Goal: Information Seeking & Learning: Find specific fact

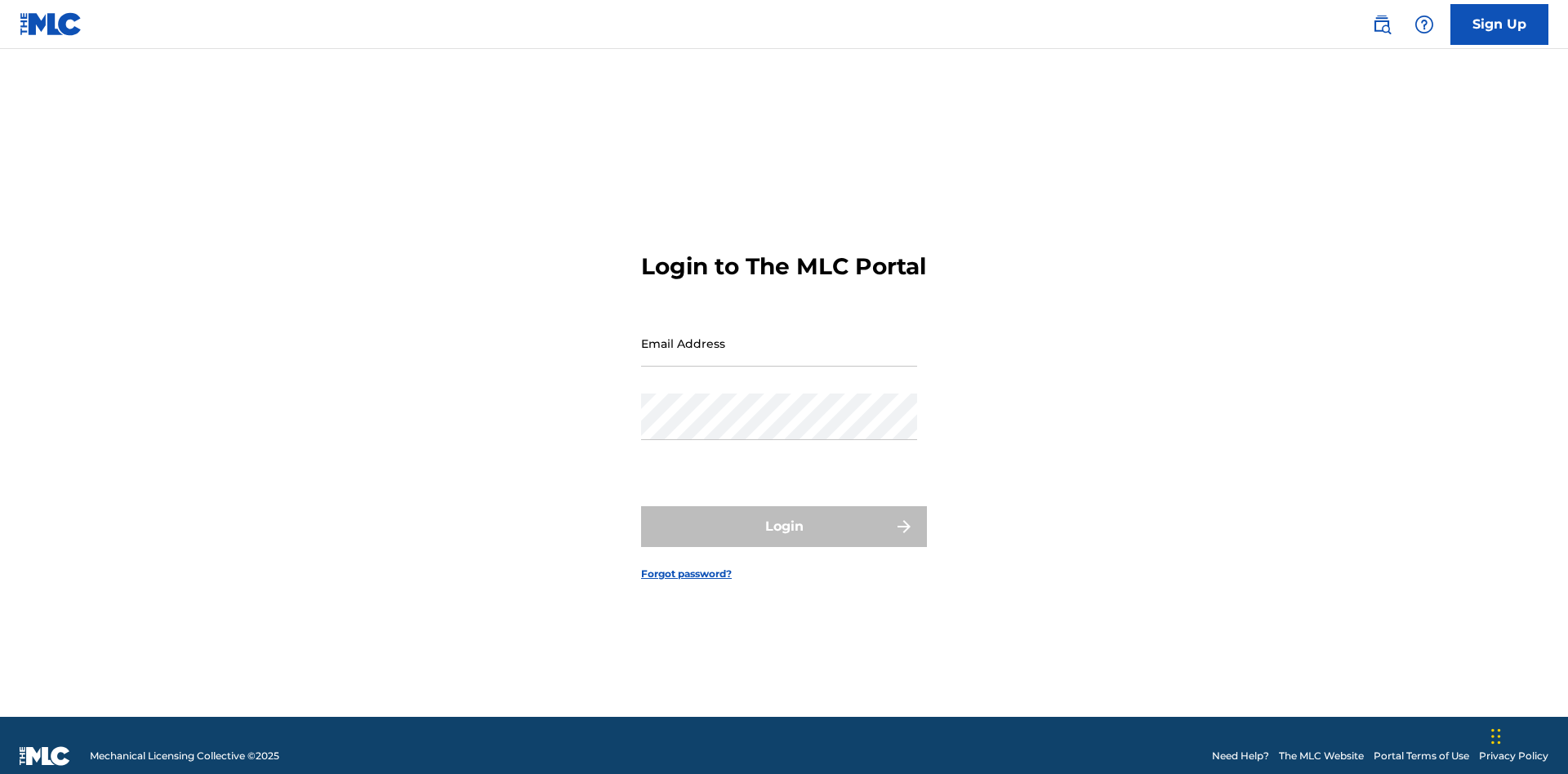
scroll to position [22, 0]
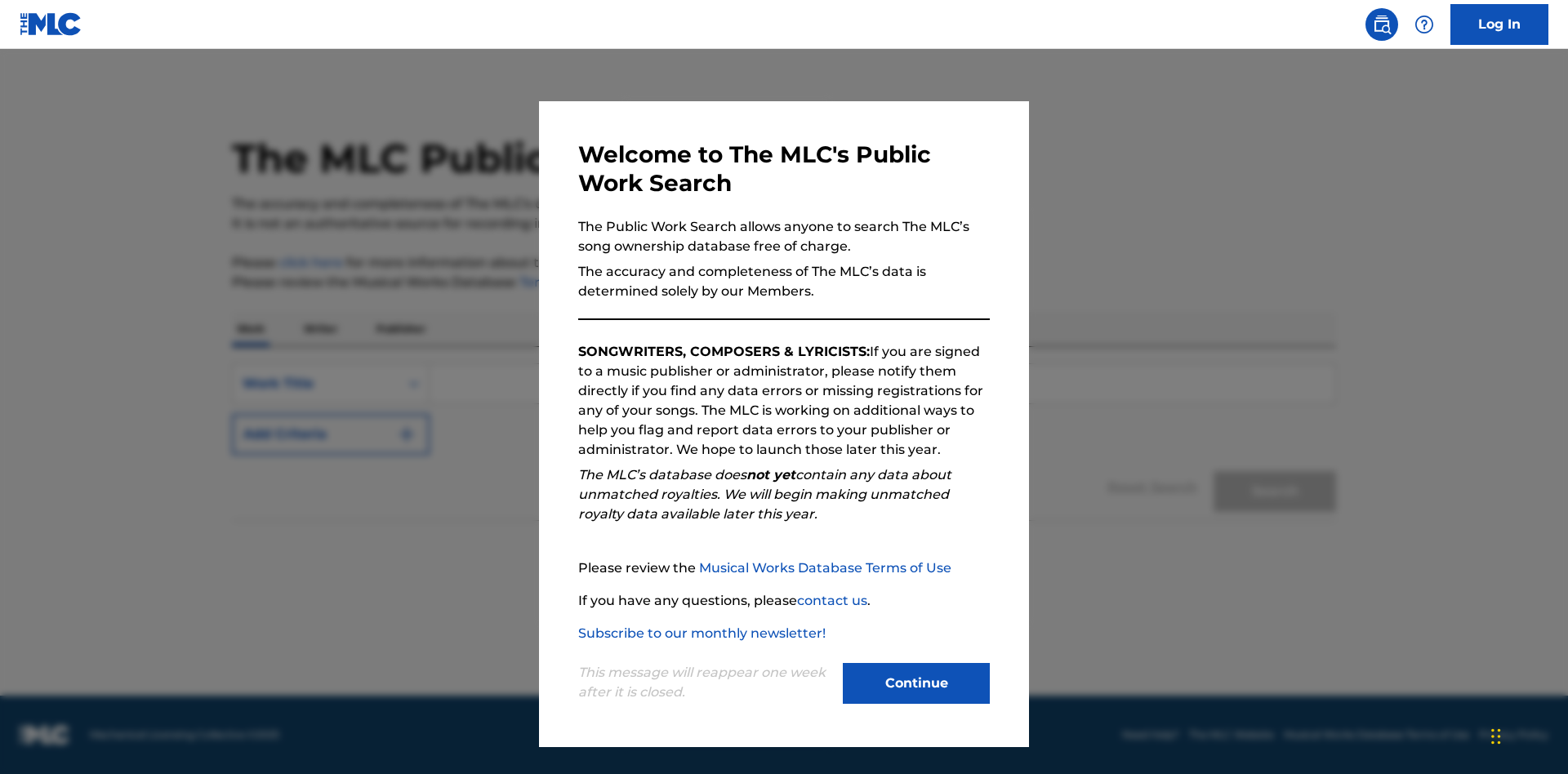
click at [916, 683] on button "Continue" at bounding box center [916, 683] width 147 height 40
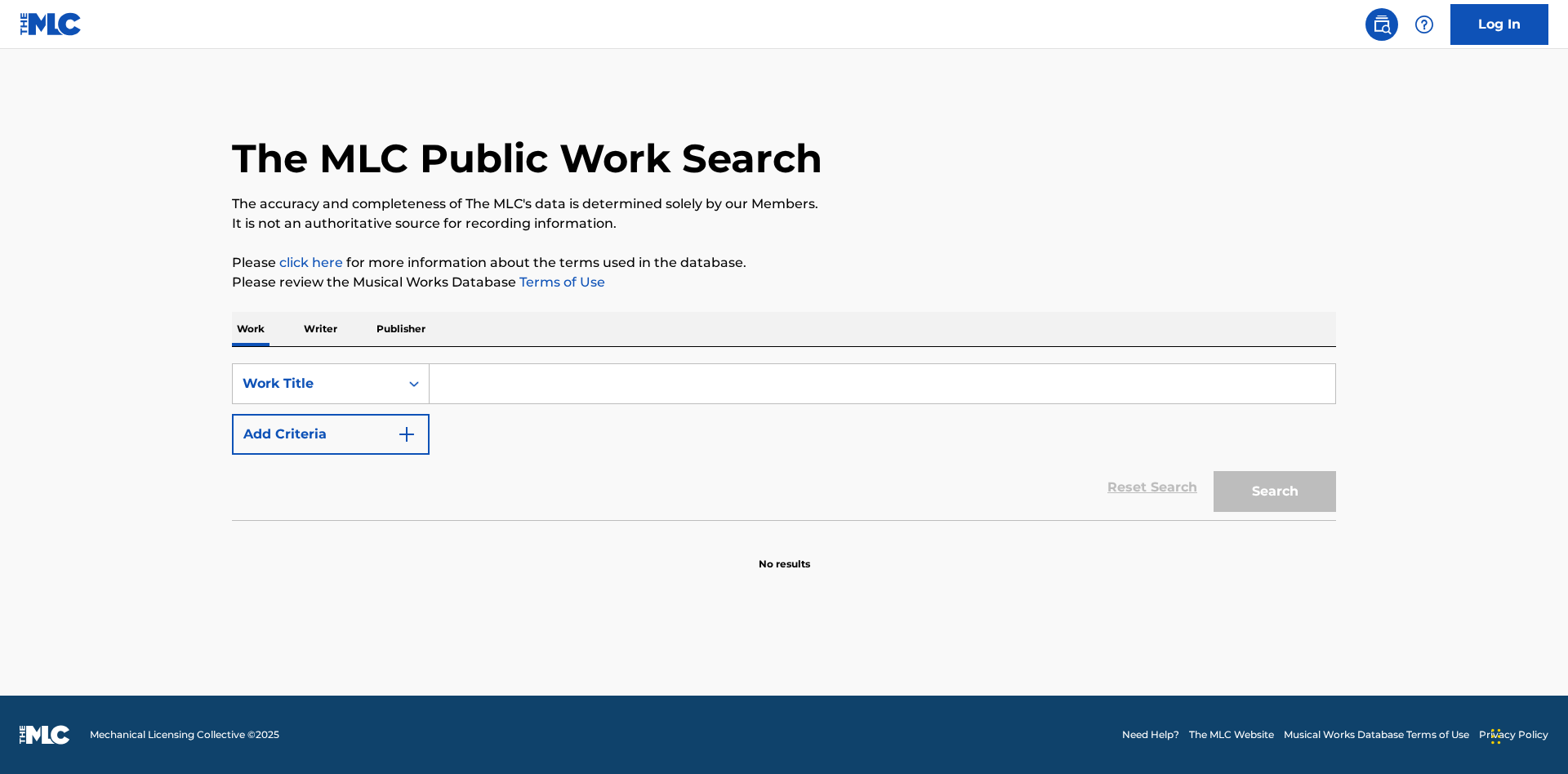
click at [400, 330] on p "Publisher" at bounding box center [400, 329] width 58 height 34
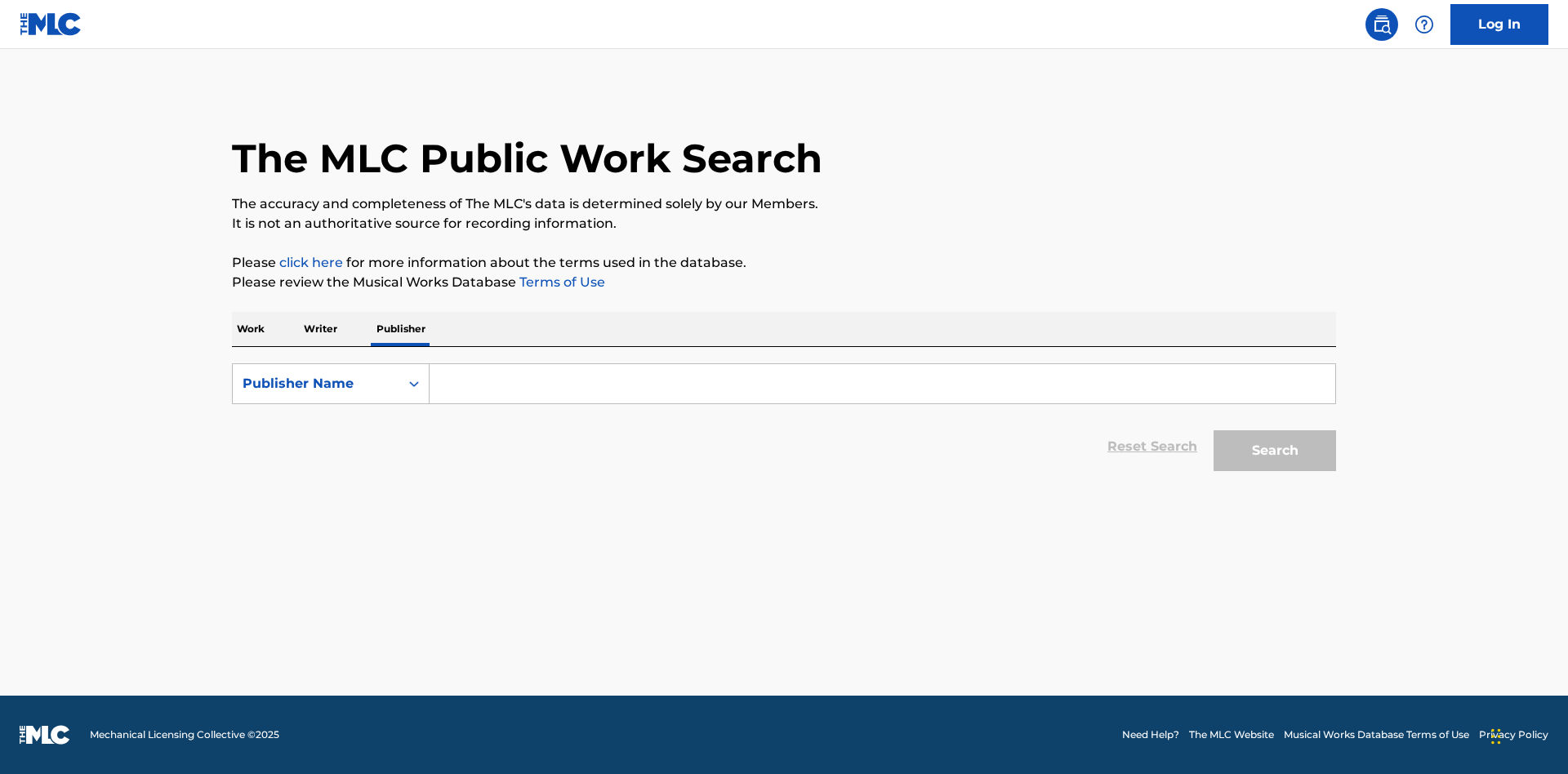
click at [881, 384] on input "Search Form" at bounding box center [881, 384] width 906 height 40
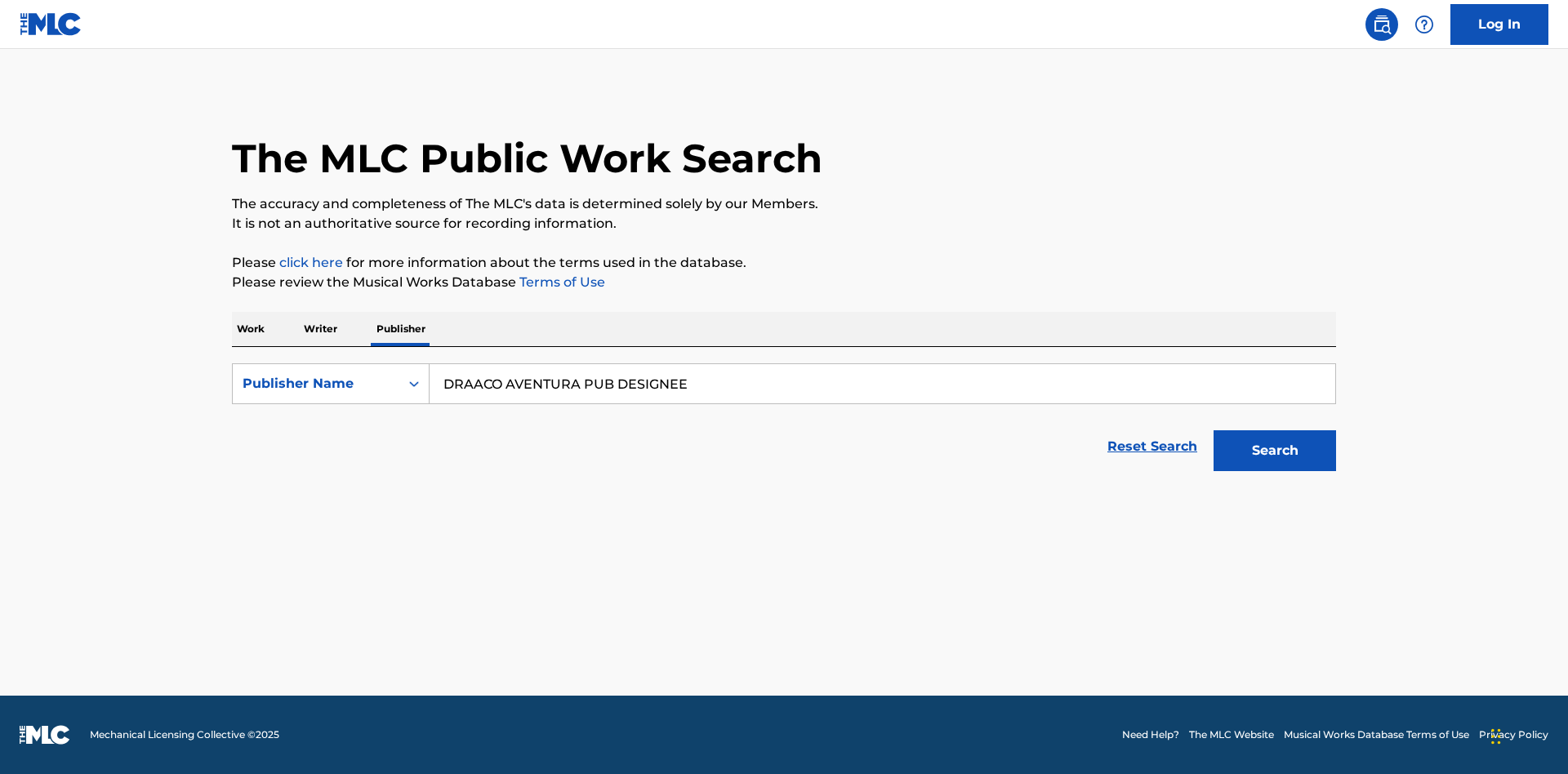
type input "DRAACO AVENTURA PUB DESIGNEE"
click at [1275, 451] on button "Search" at bounding box center [1275, 450] width 122 height 40
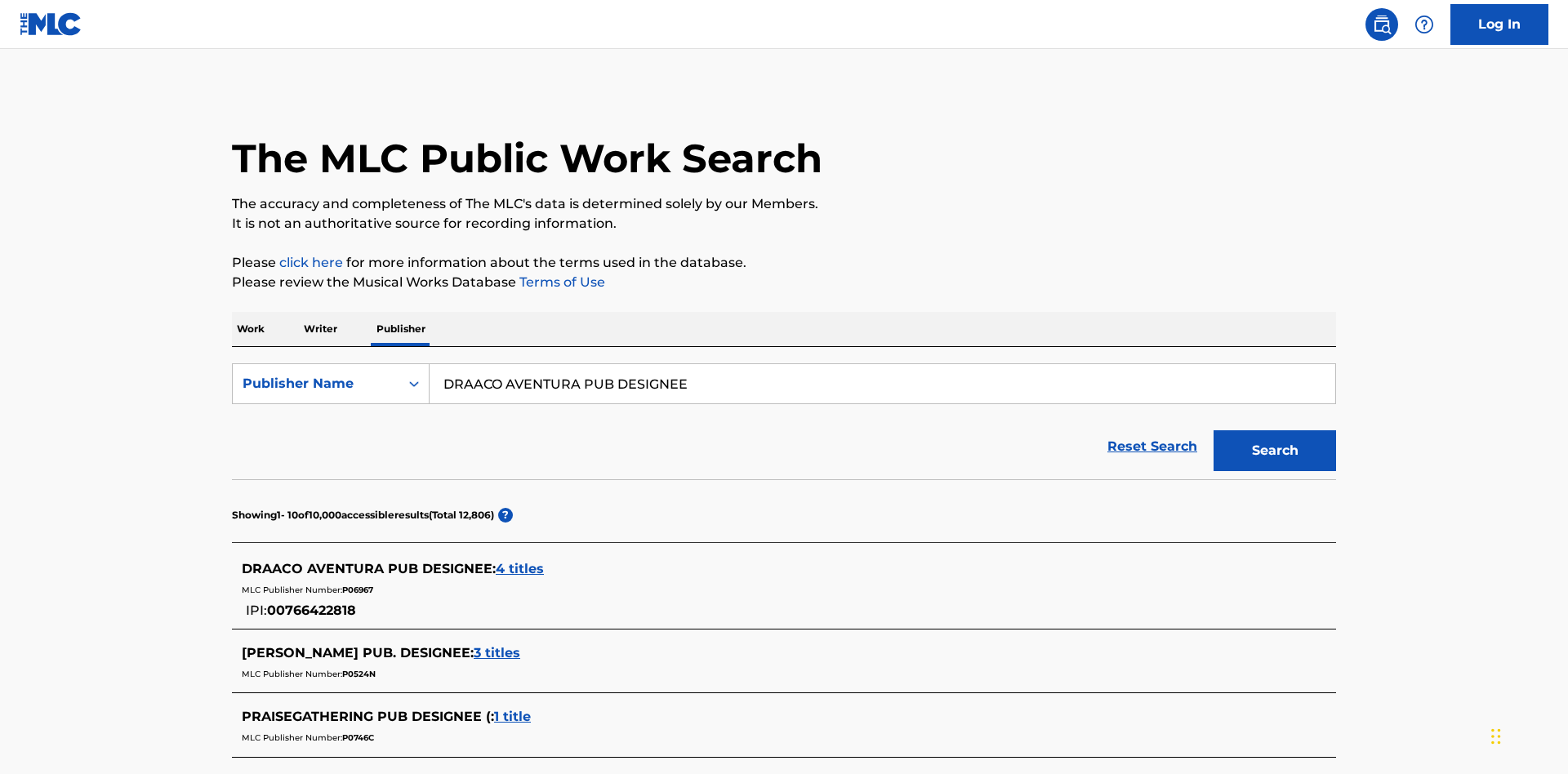
click at [520, 561] on span "4 titles" at bounding box center [520, 568] width 48 height 15
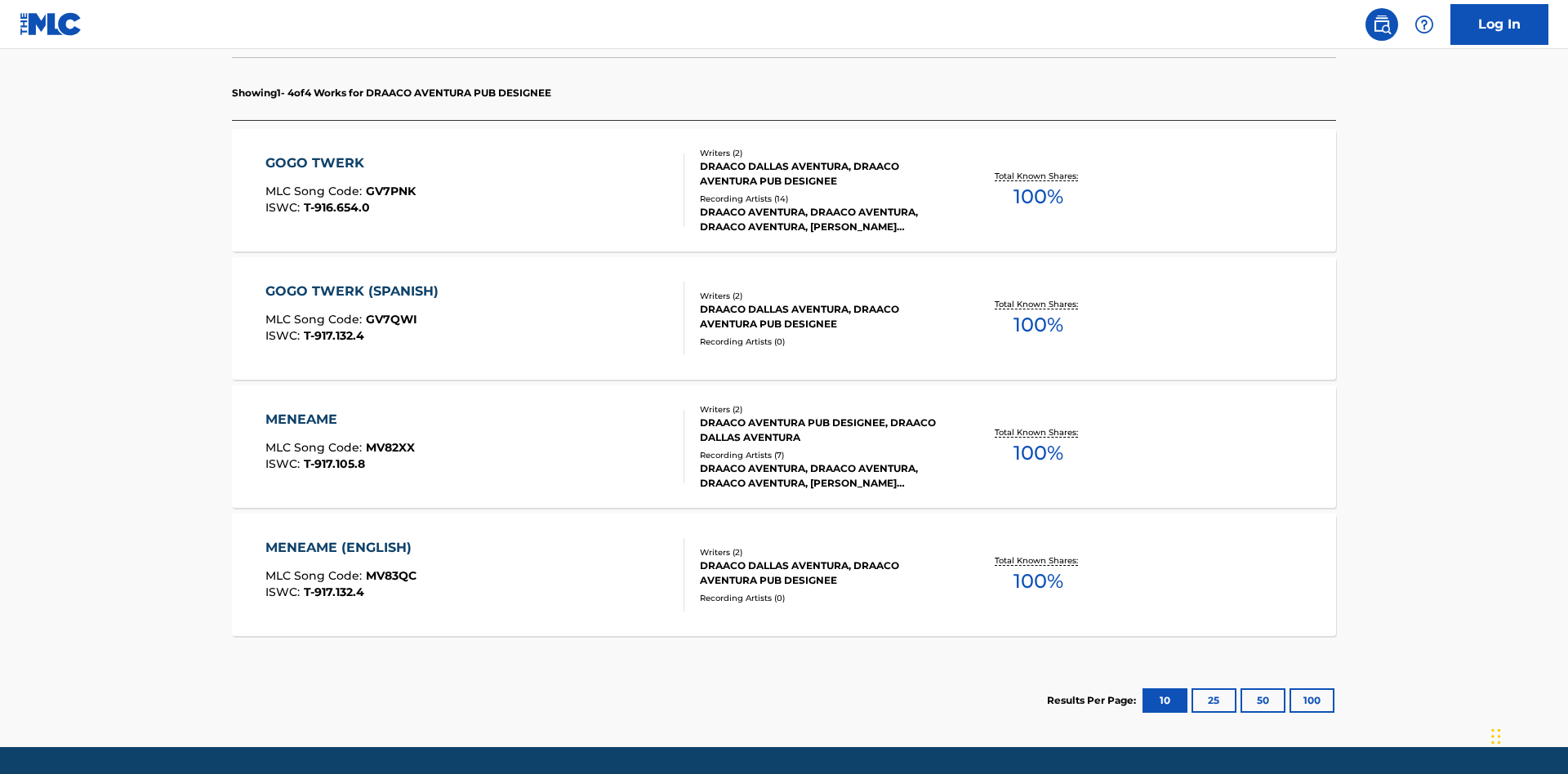
scroll to position [515, 0]
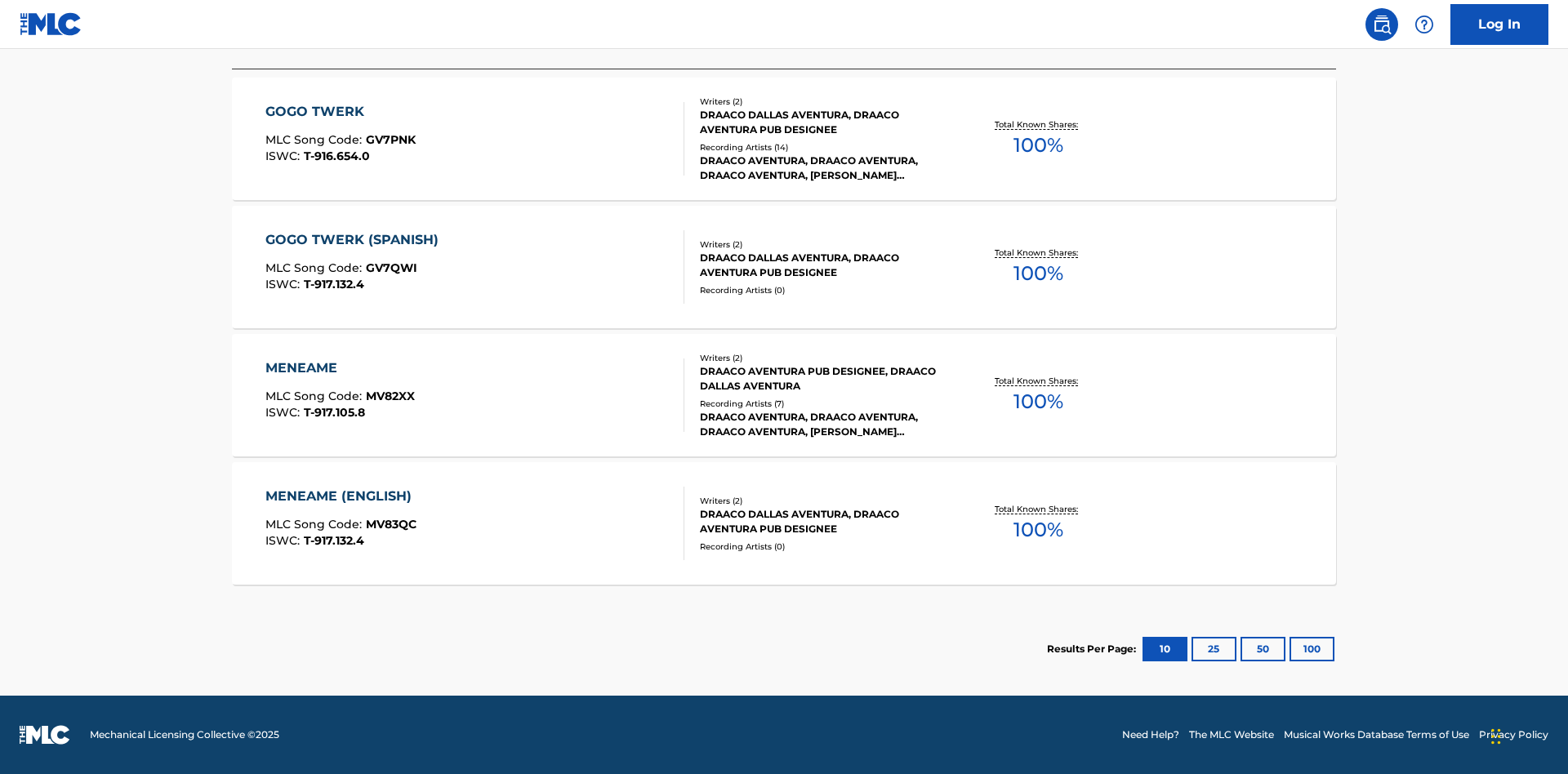
click at [1289, 649] on button "100" at bounding box center [1311, 649] width 45 height 24
click at [339, 368] on div "MENEAME" at bounding box center [340, 368] width 149 height 20
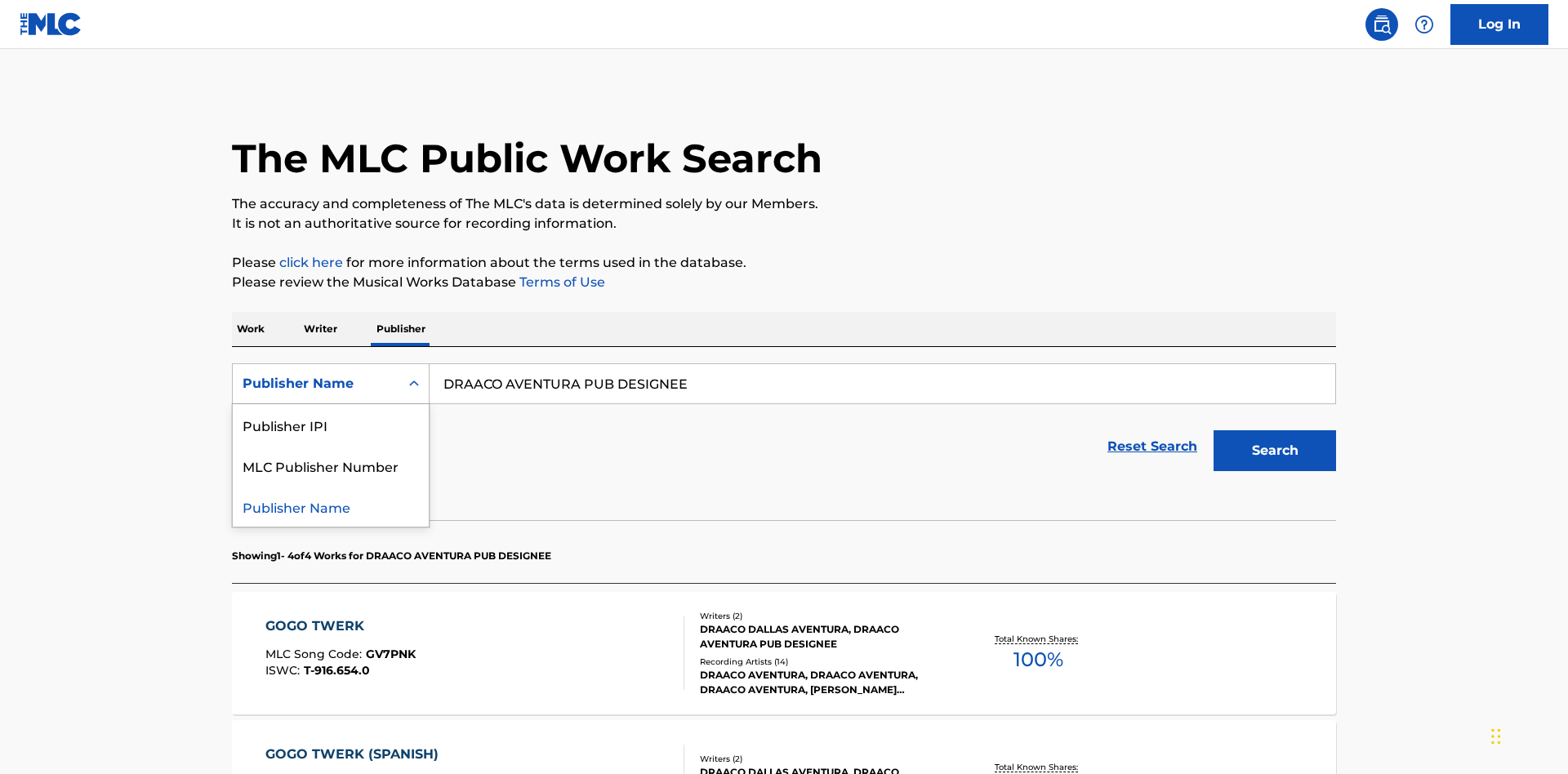
scroll to position [270, 0]
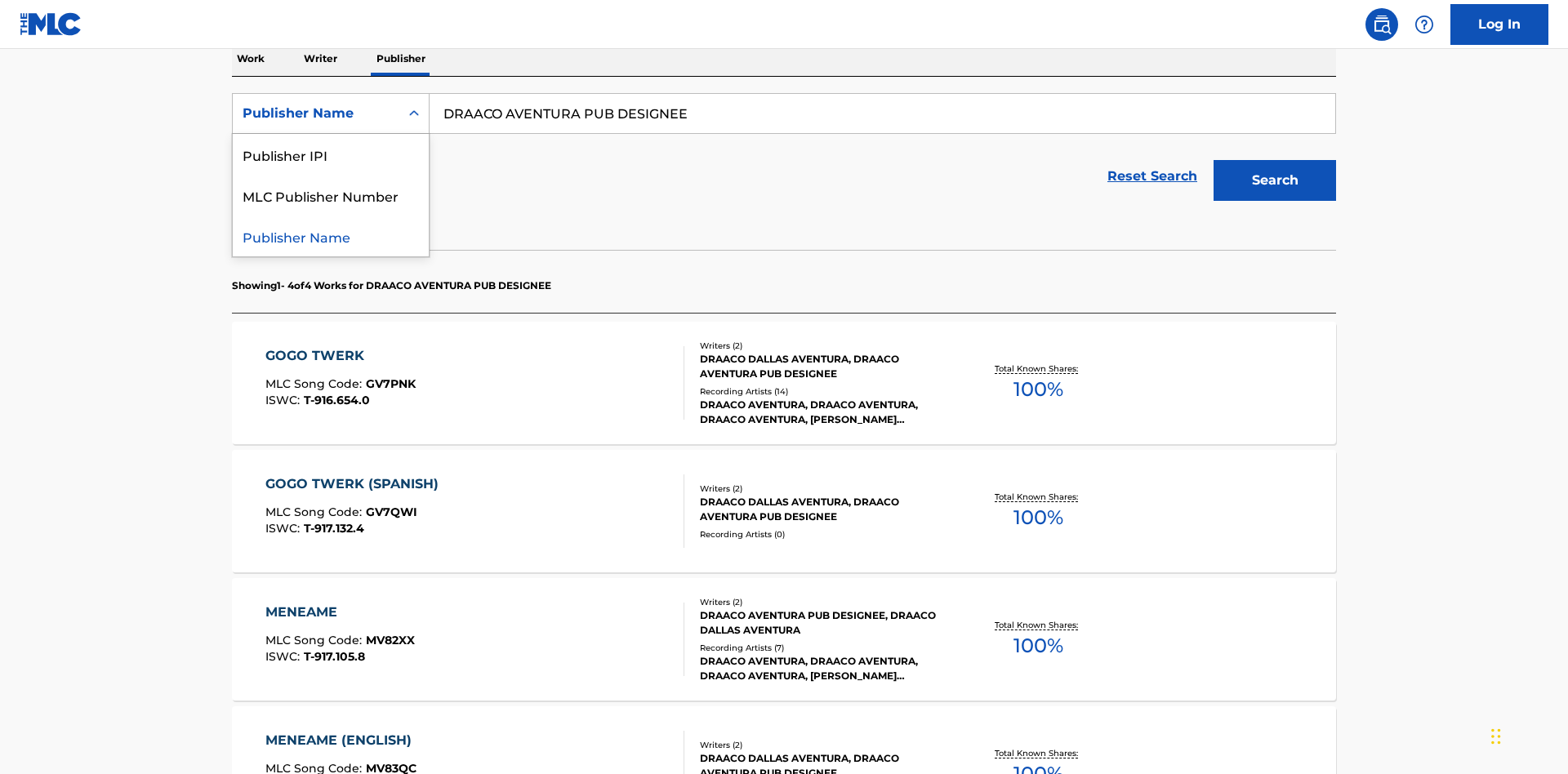
click at [330, 154] on div "Publisher IPI" at bounding box center [330, 154] width 196 height 40
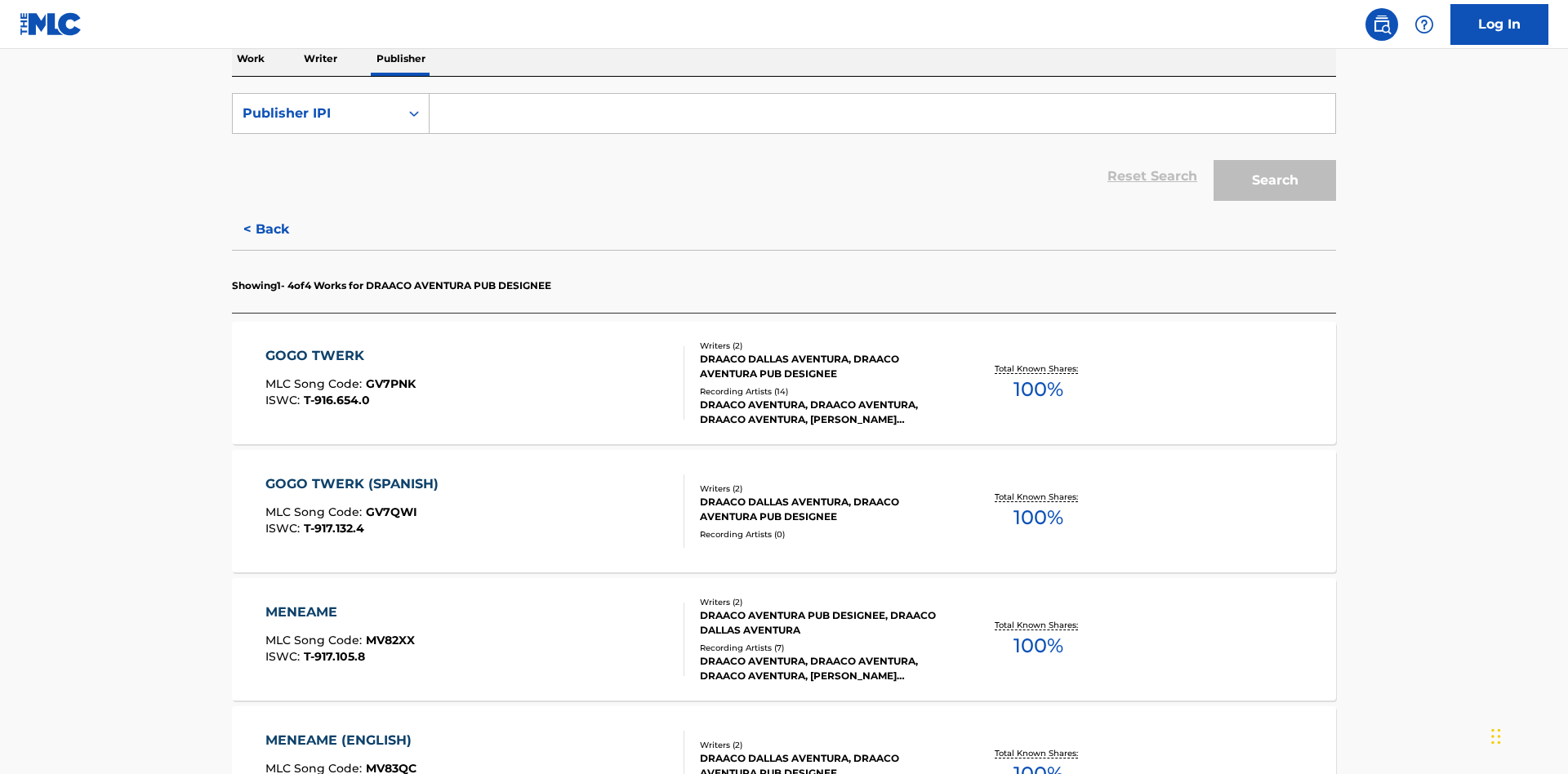
click at [881, 118] on input "Search Form" at bounding box center [881, 114] width 906 height 40
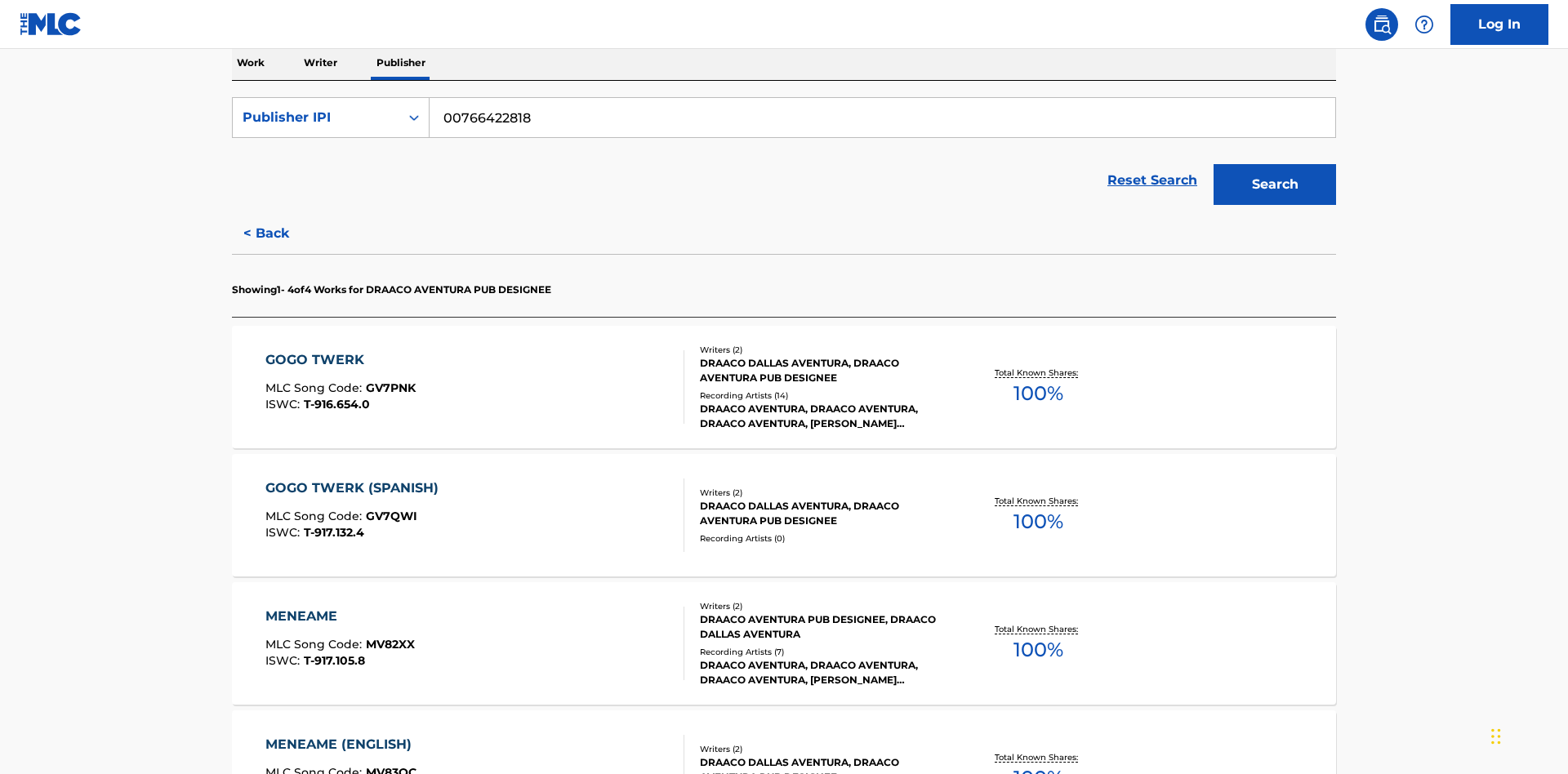
type input "00766422818"
click at [1275, 164] on button "Search" at bounding box center [1275, 184] width 122 height 40
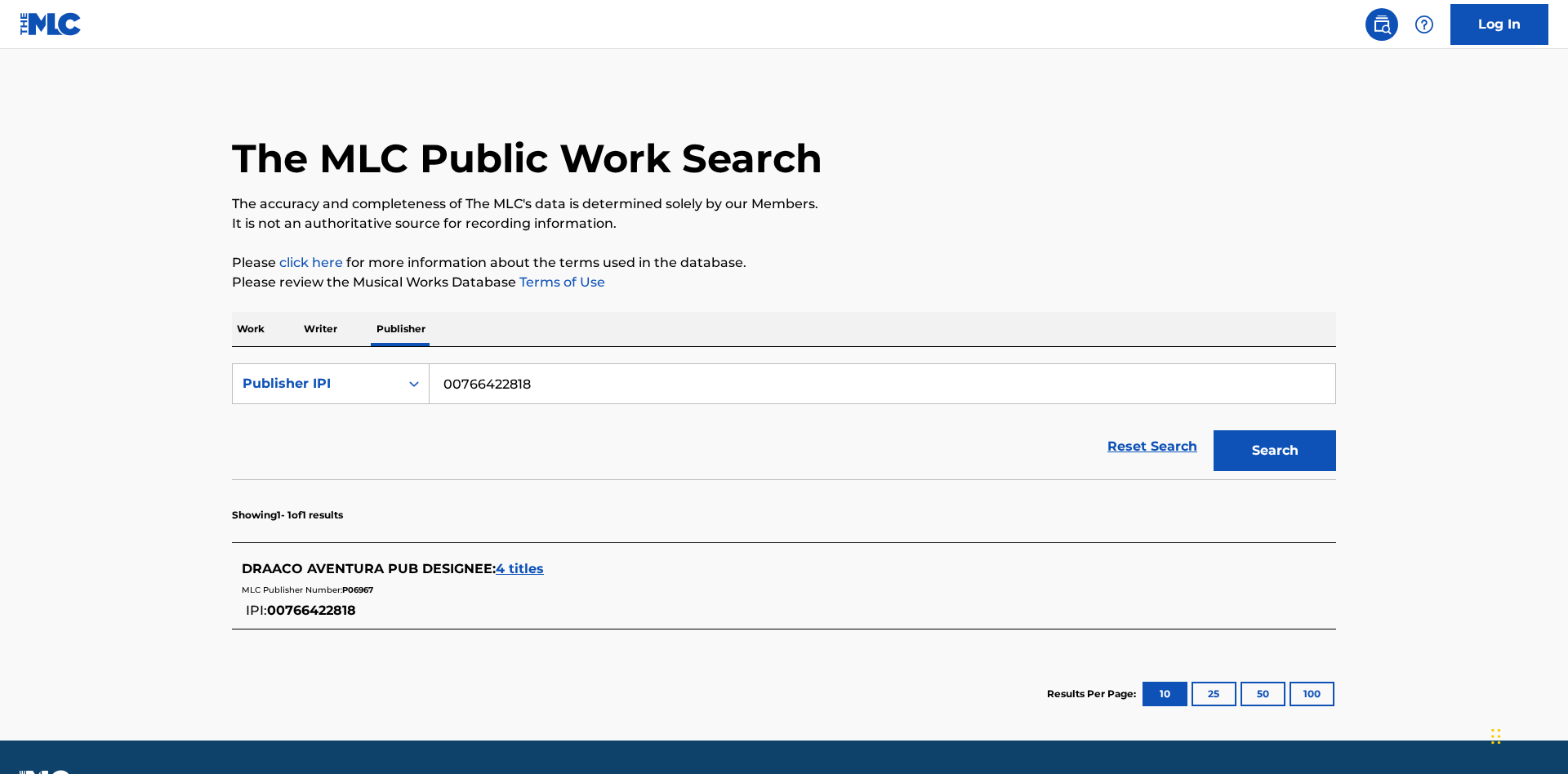
click at [520, 561] on span "4 titles" at bounding box center [520, 568] width 48 height 15
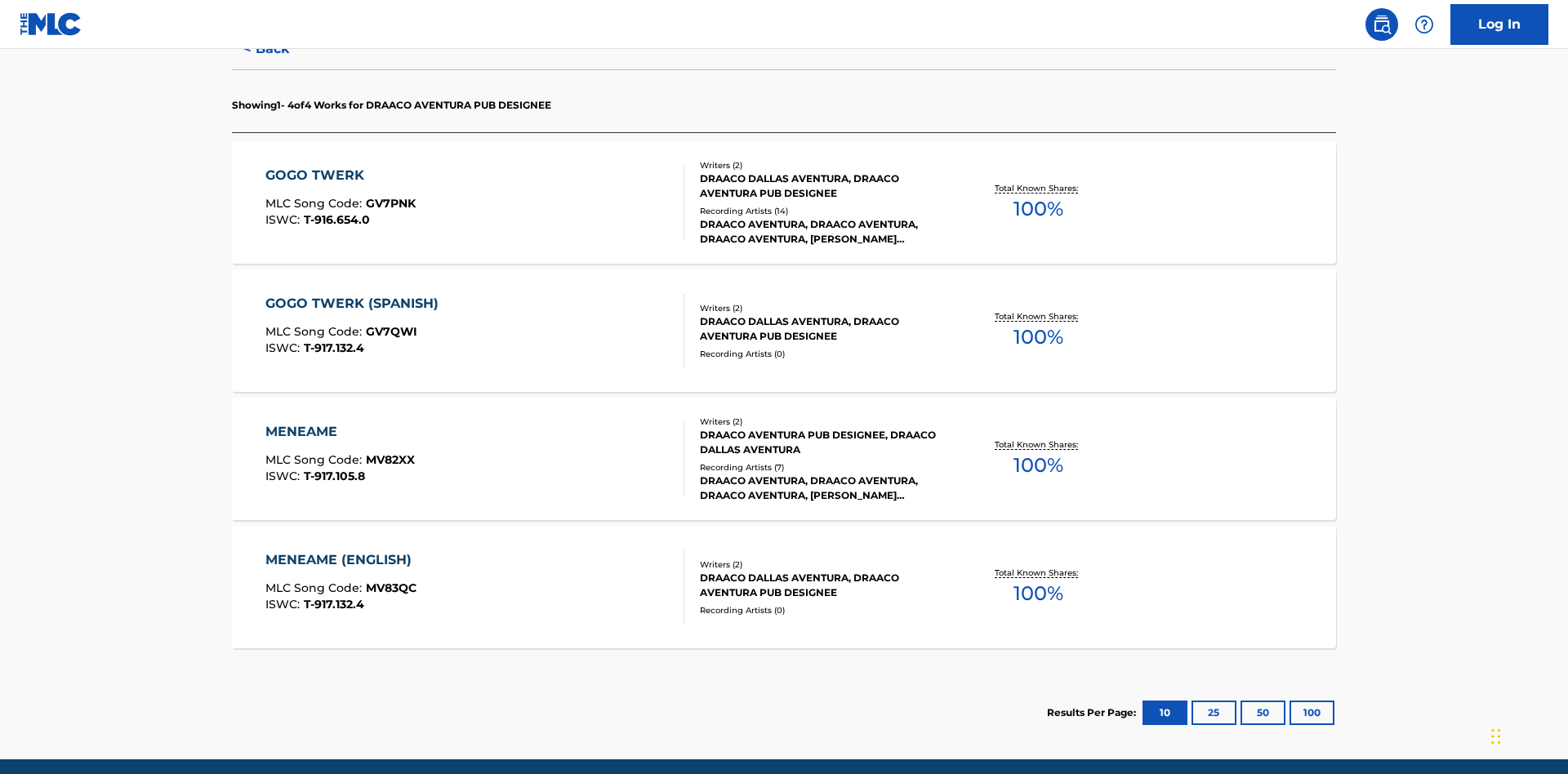
scroll to position [515, 0]
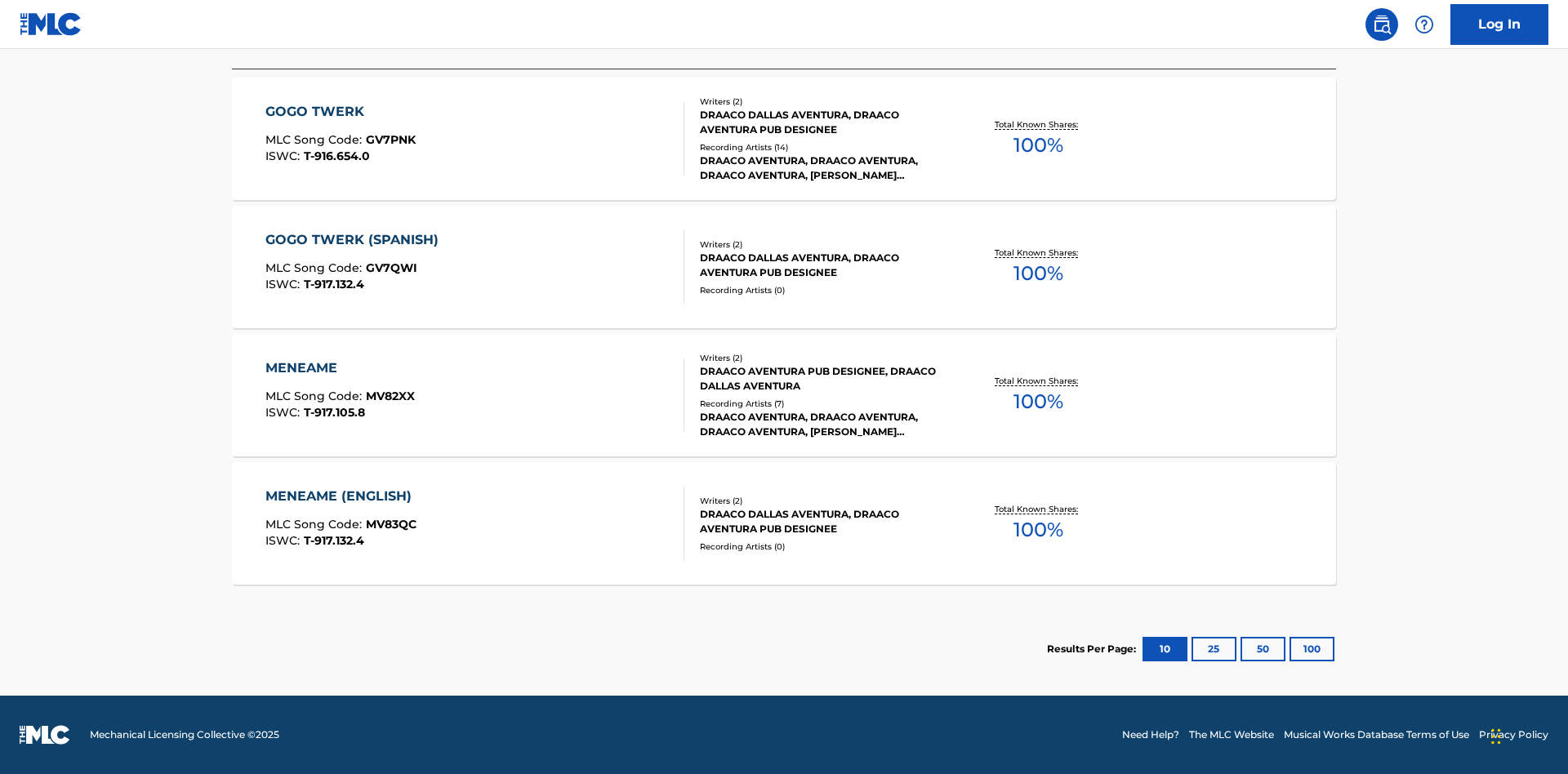
click at [339, 368] on div "MENEAME" at bounding box center [340, 368] width 149 height 20
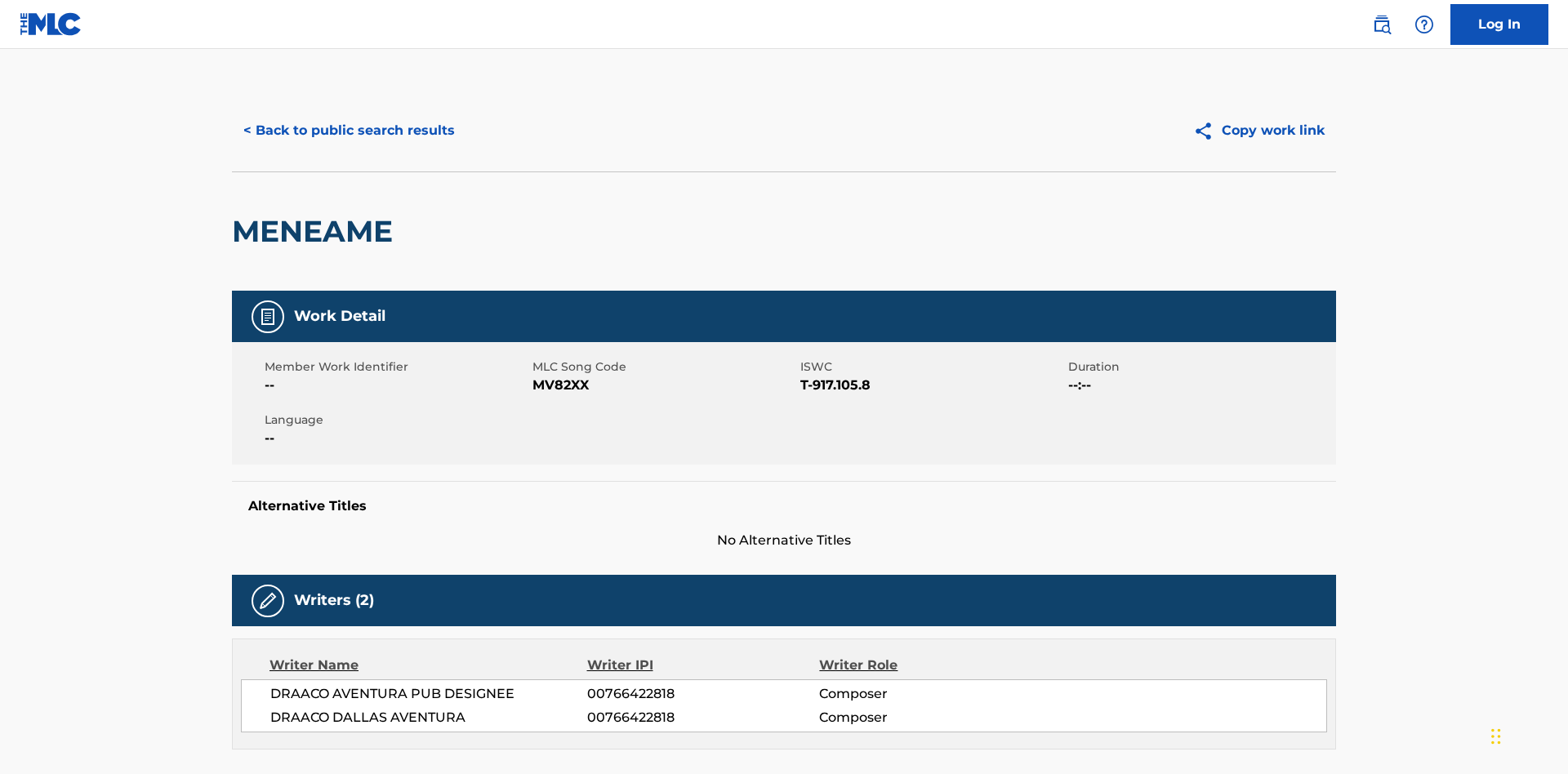
scroll to position [277, 0]
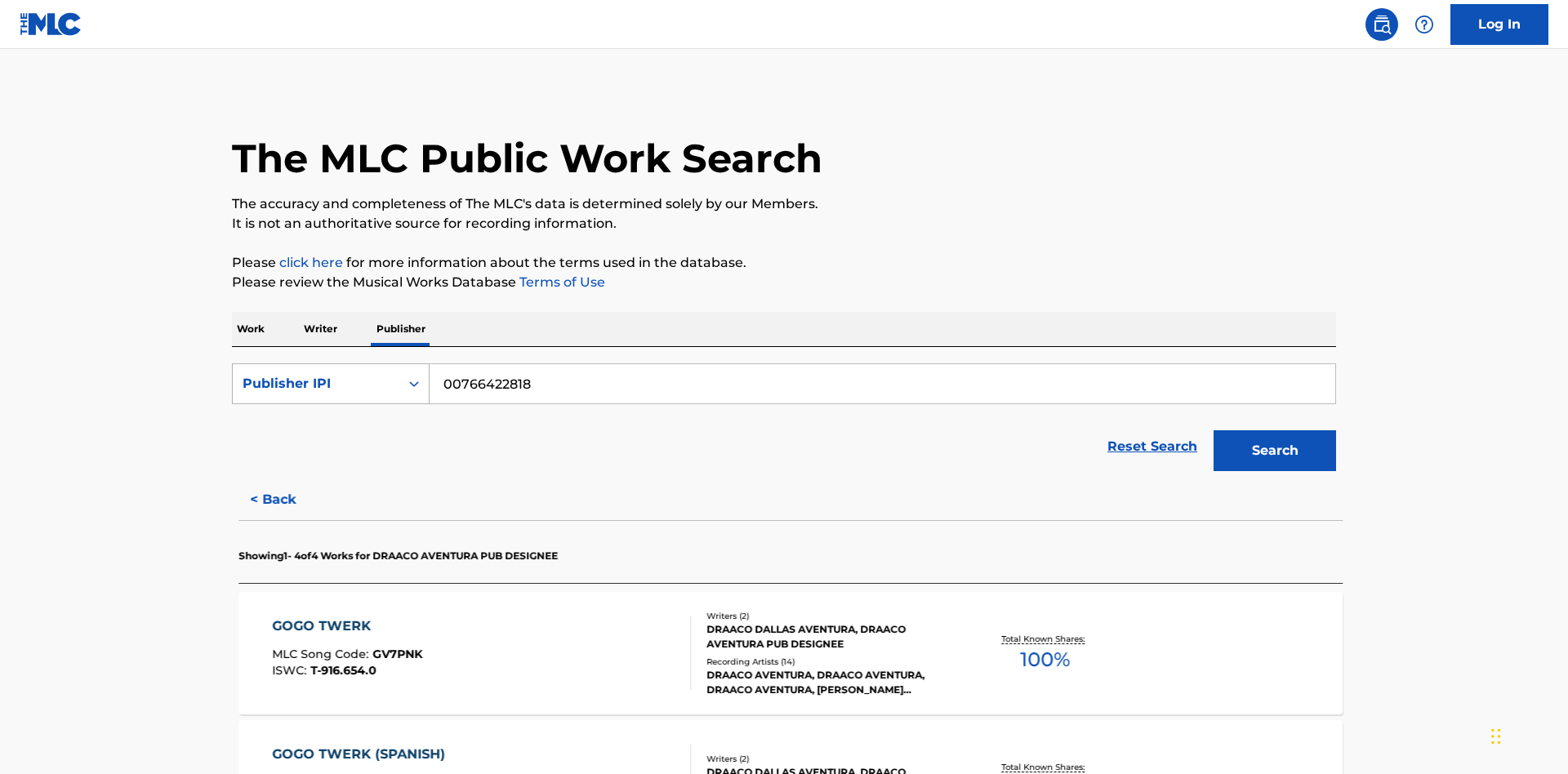
click at [316, 374] on div "Publisher IPI" at bounding box center [316, 384] width 147 height 20
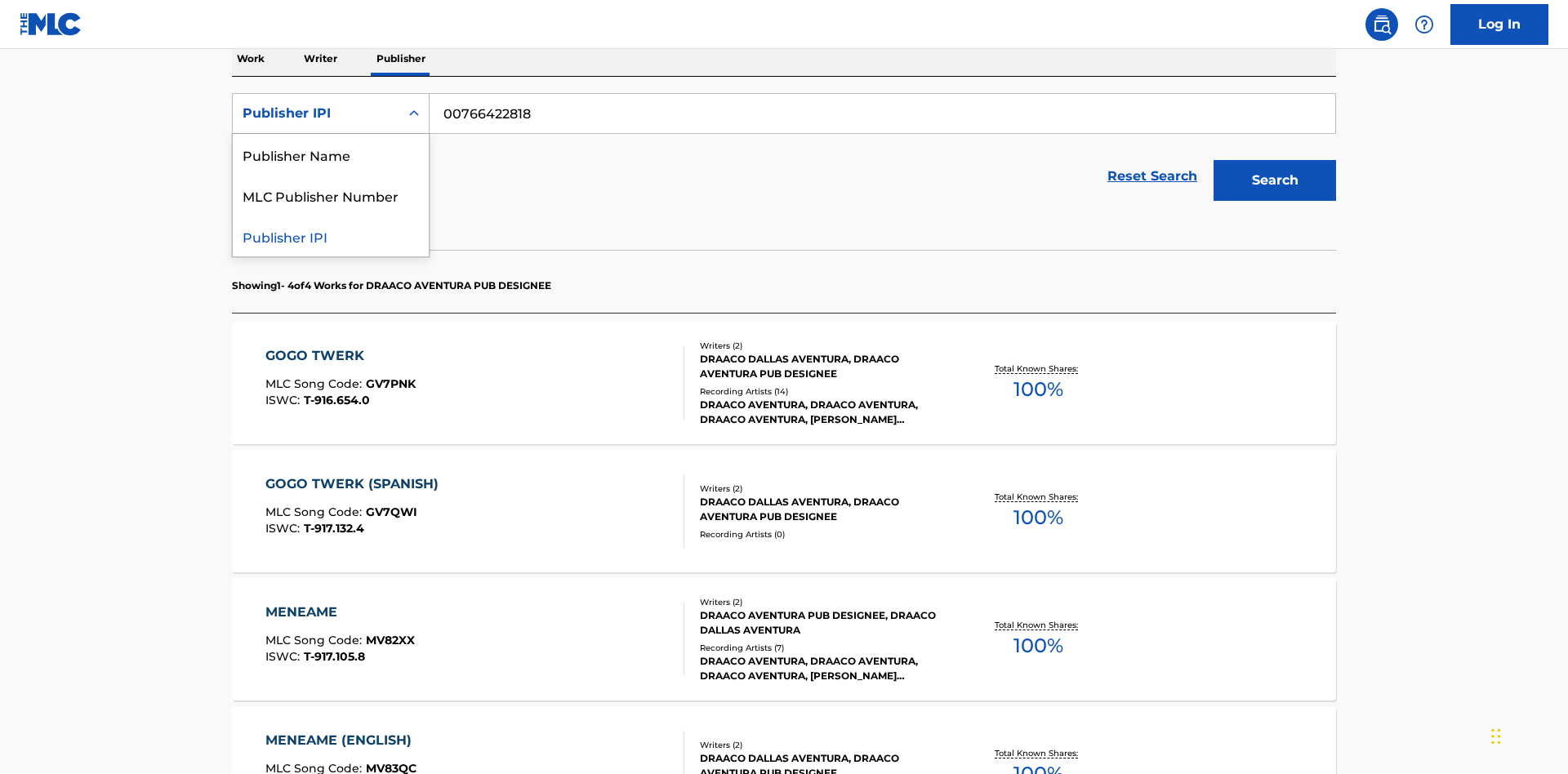
click at [330, 195] on div "MLC Publisher Number" at bounding box center [330, 195] width 196 height 40
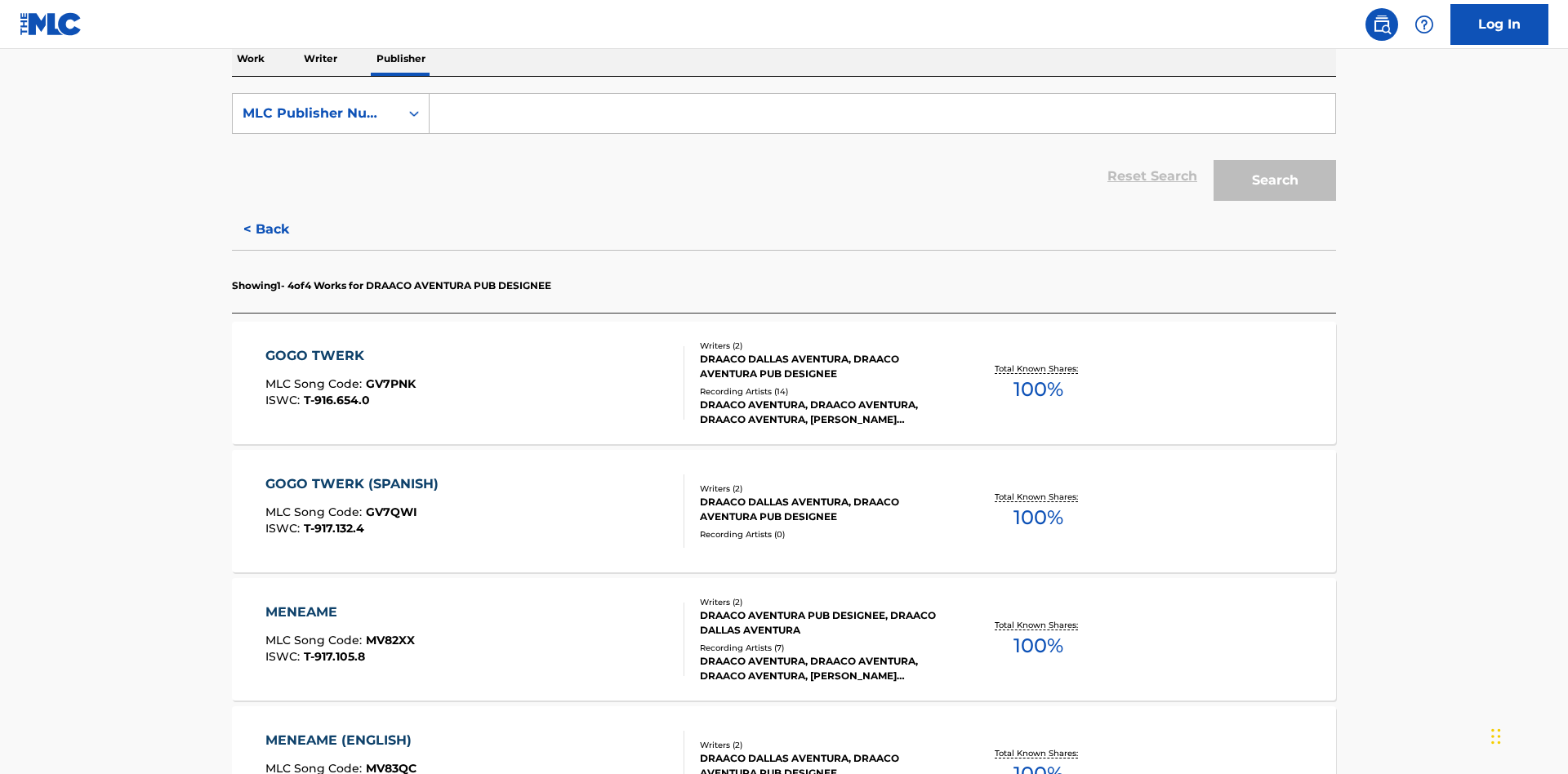
scroll to position [267, 0]
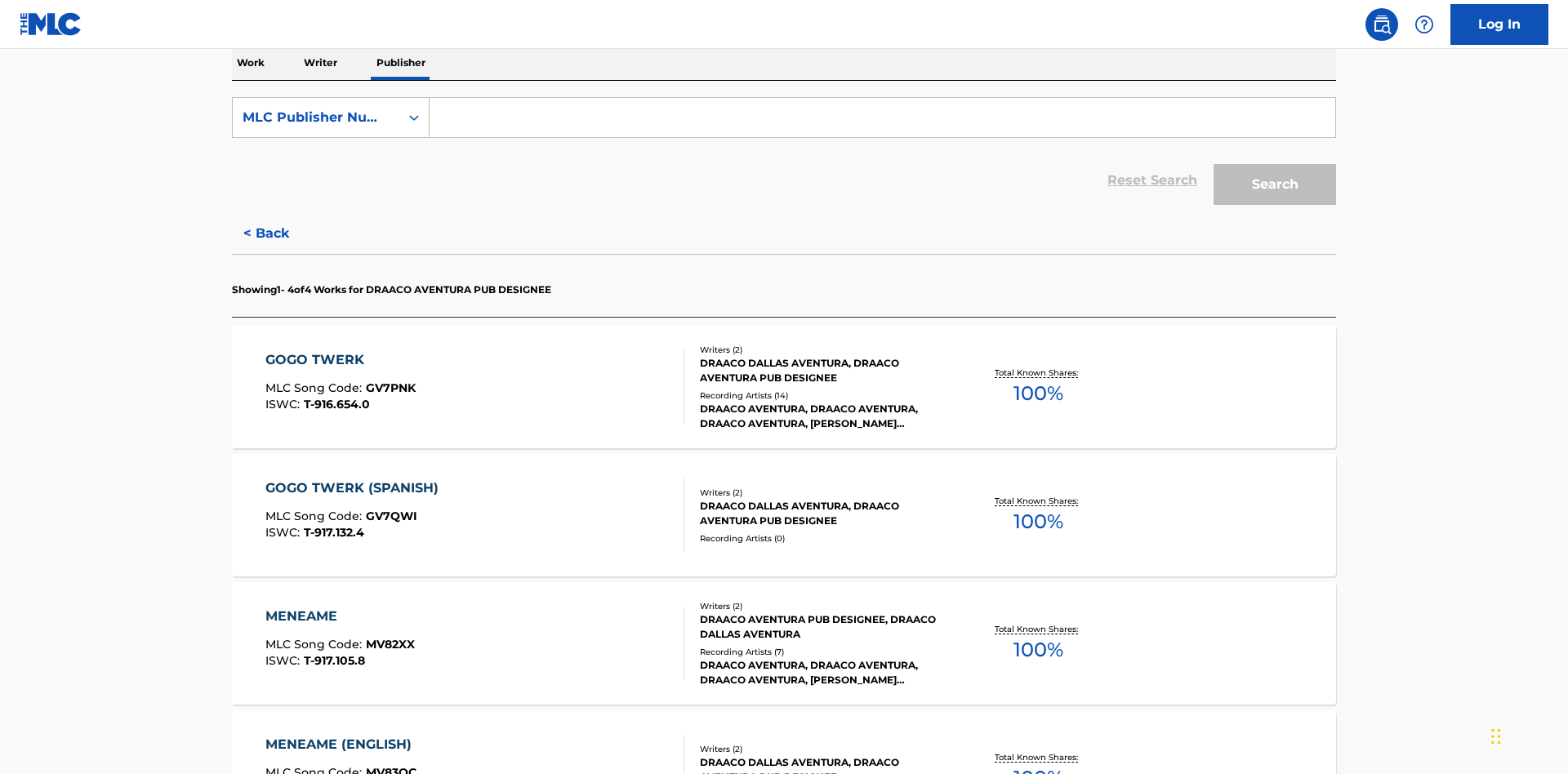
click at [881, 118] on input "Search Form" at bounding box center [881, 118] width 906 height 40
type input "P06967"
click at [1275, 164] on button "Search" at bounding box center [1275, 184] width 122 height 40
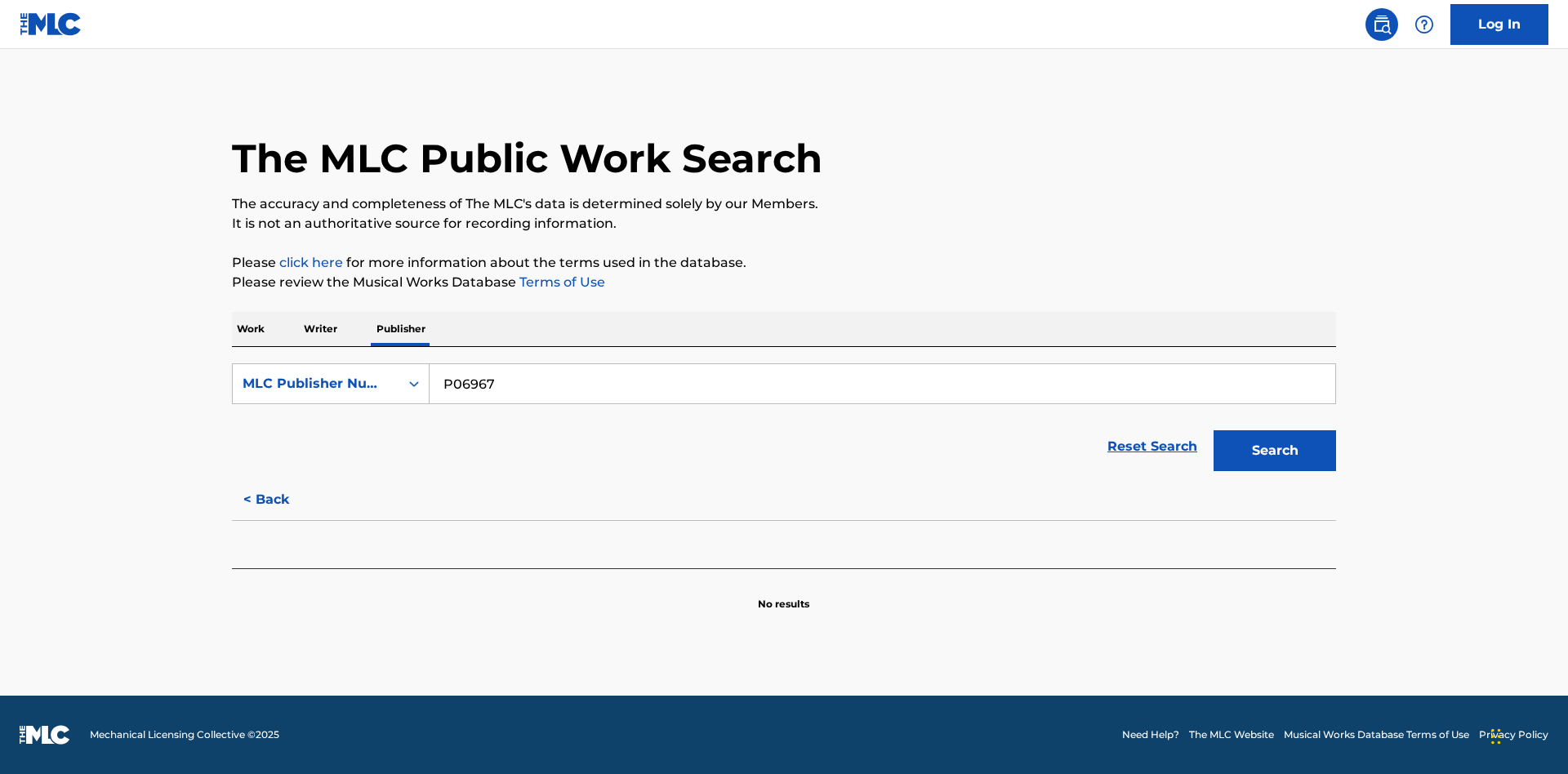
scroll to position [0, 0]
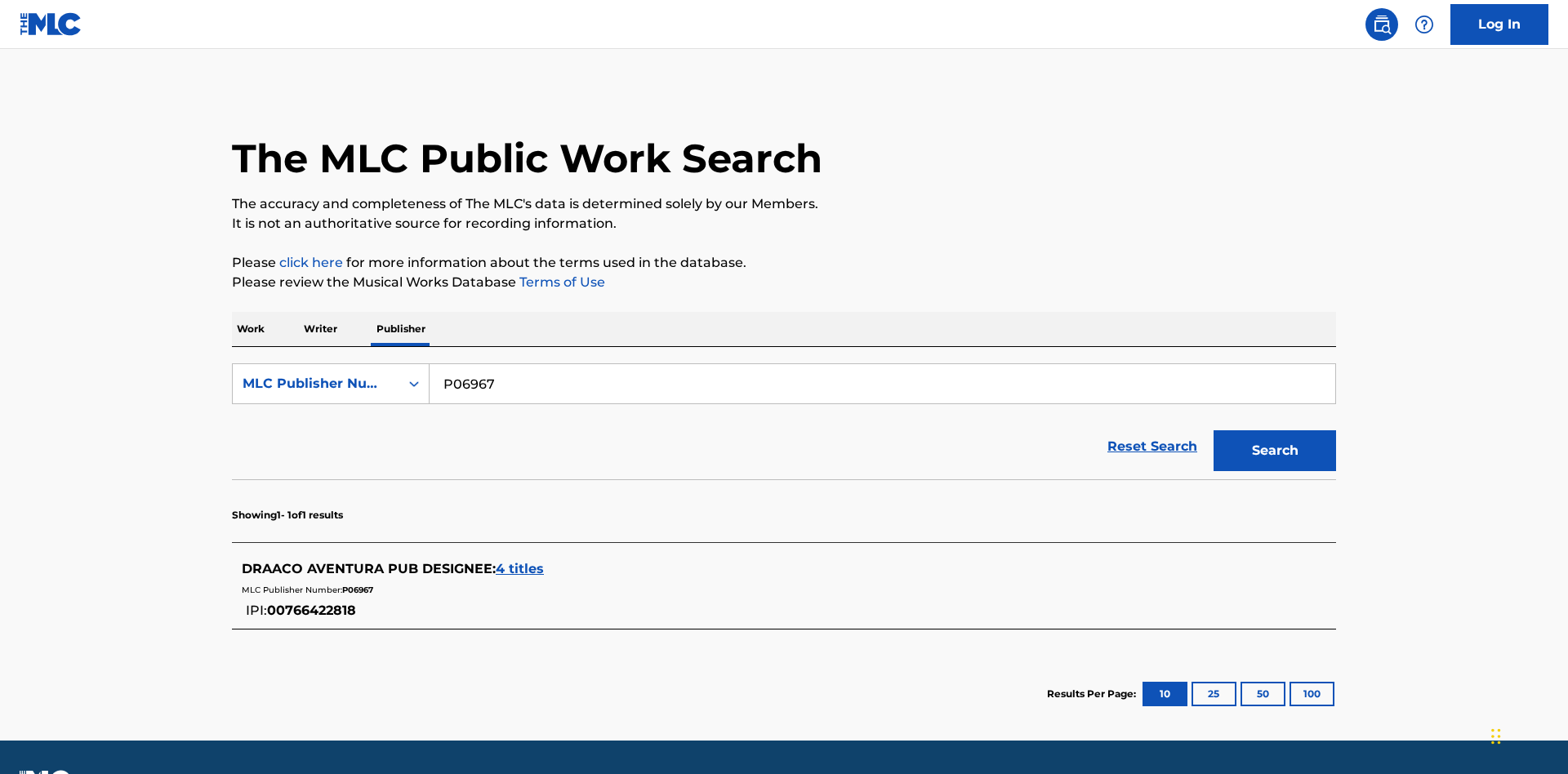
click at [520, 561] on span "4 titles" at bounding box center [520, 568] width 48 height 15
